Goal: Check status: Check status

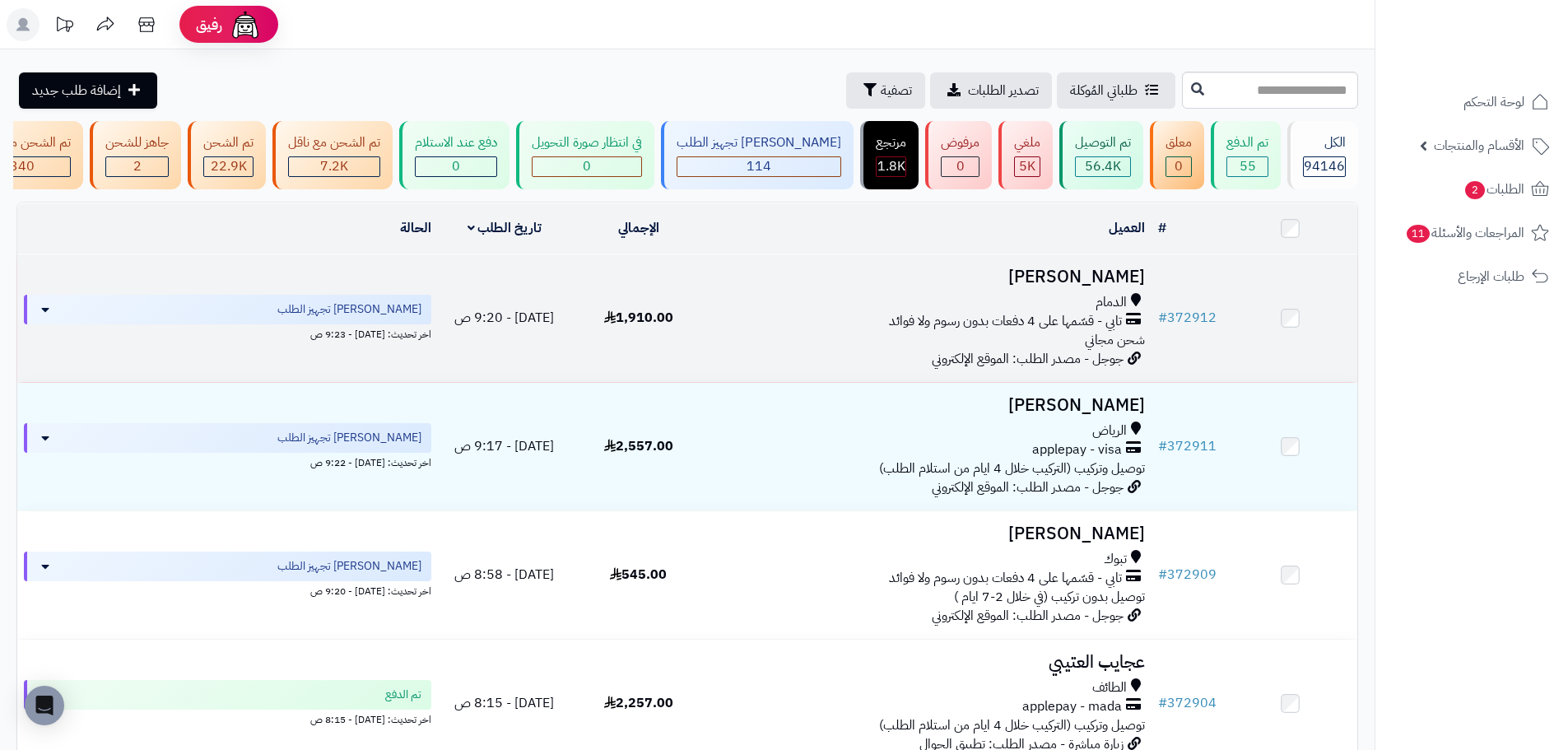
click at [631, 317] on td "1,910.00" at bounding box center [638, 318] width 135 height 128
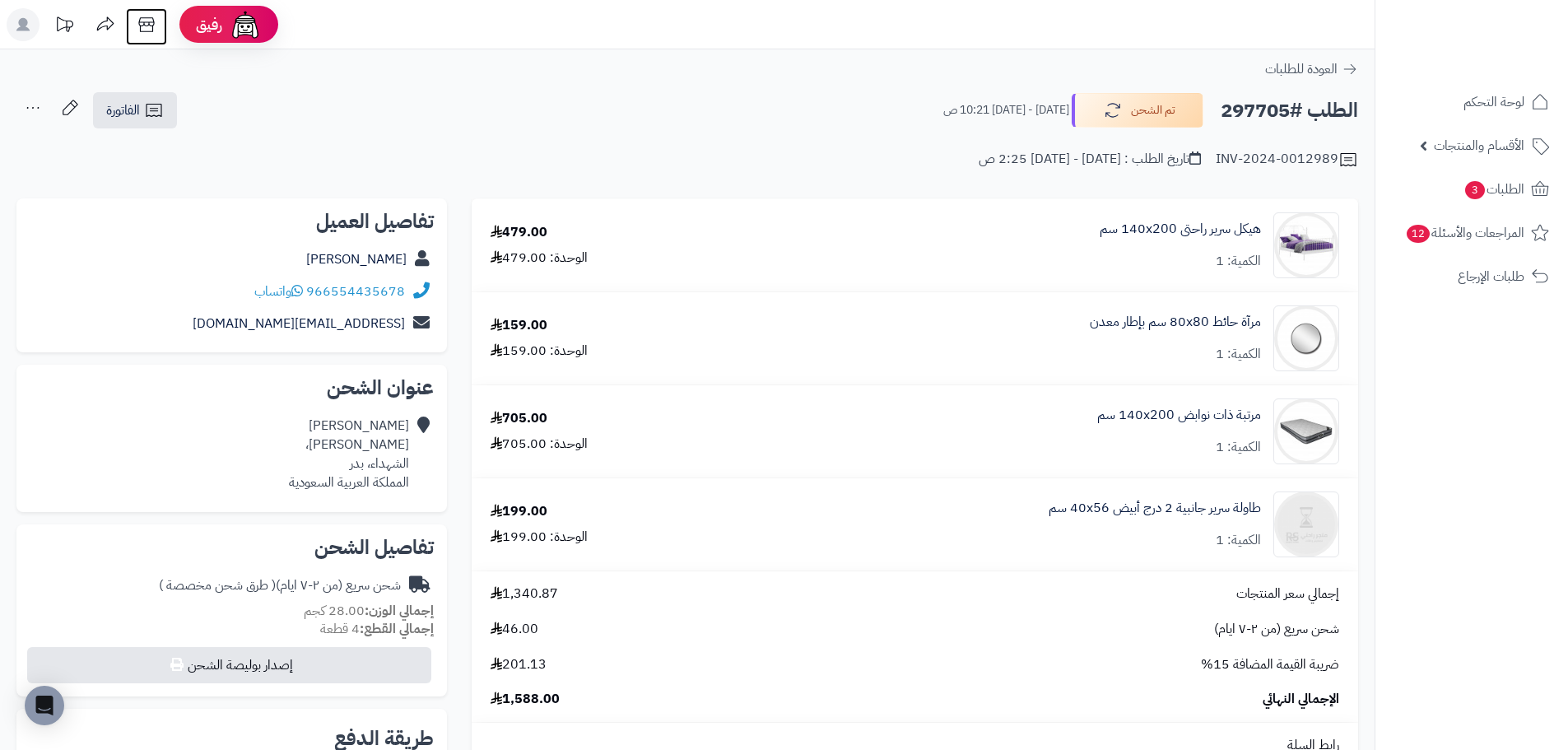
click at [153, 18] on icon at bounding box center [146, 25] width 16 height 15
